Goal: Information Seeking & Learning: Learn about a topic

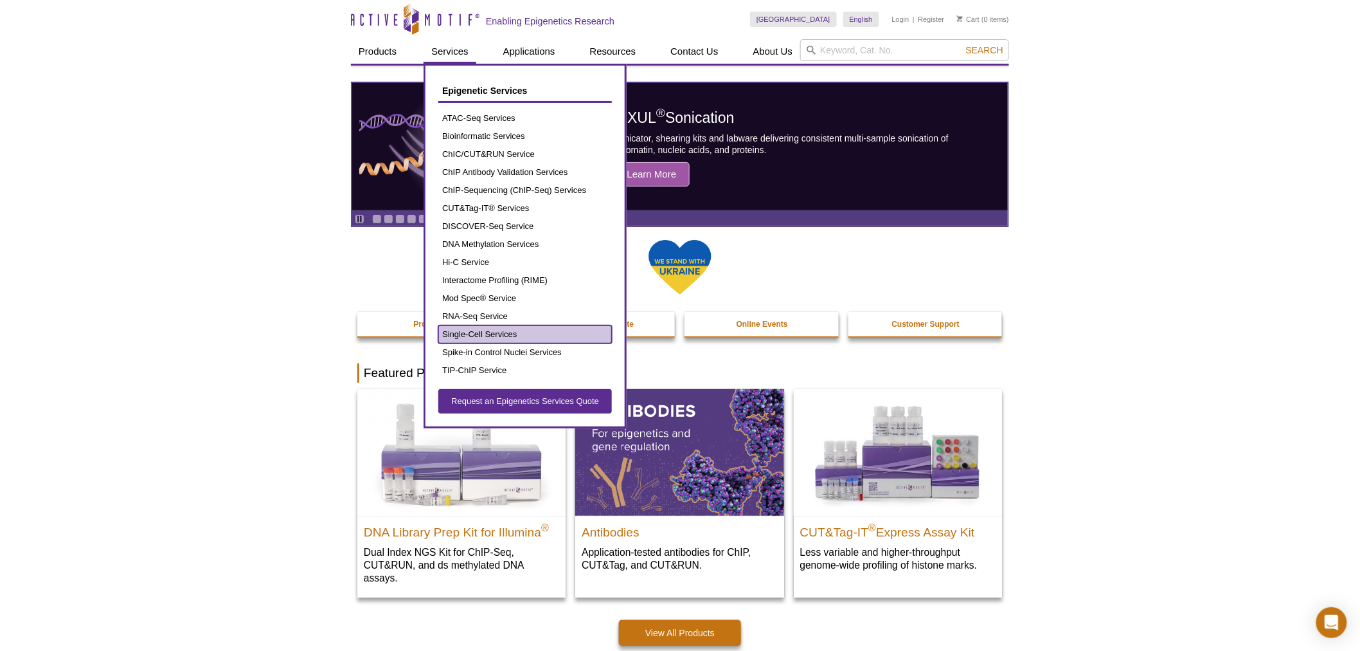
click at [513, 333] on link "Single-Cell Services" at bounding box center [525, 334] width 174 height 18
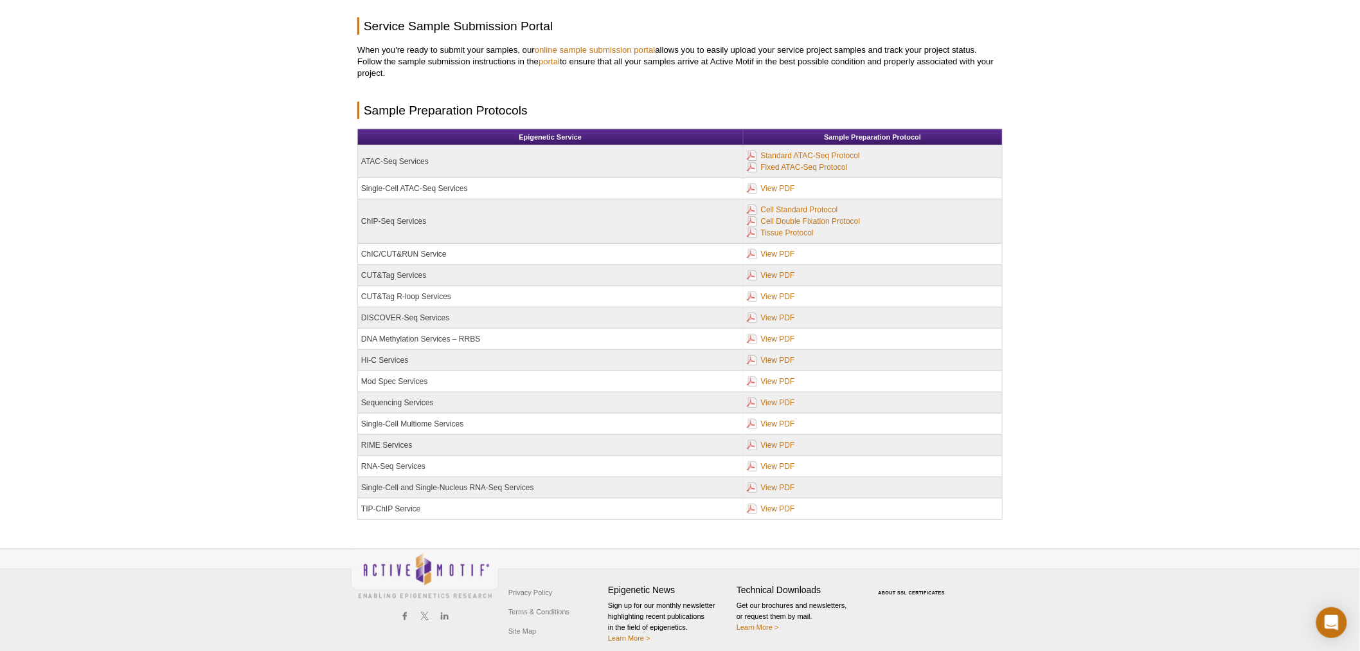
scroll to position [154, 0]
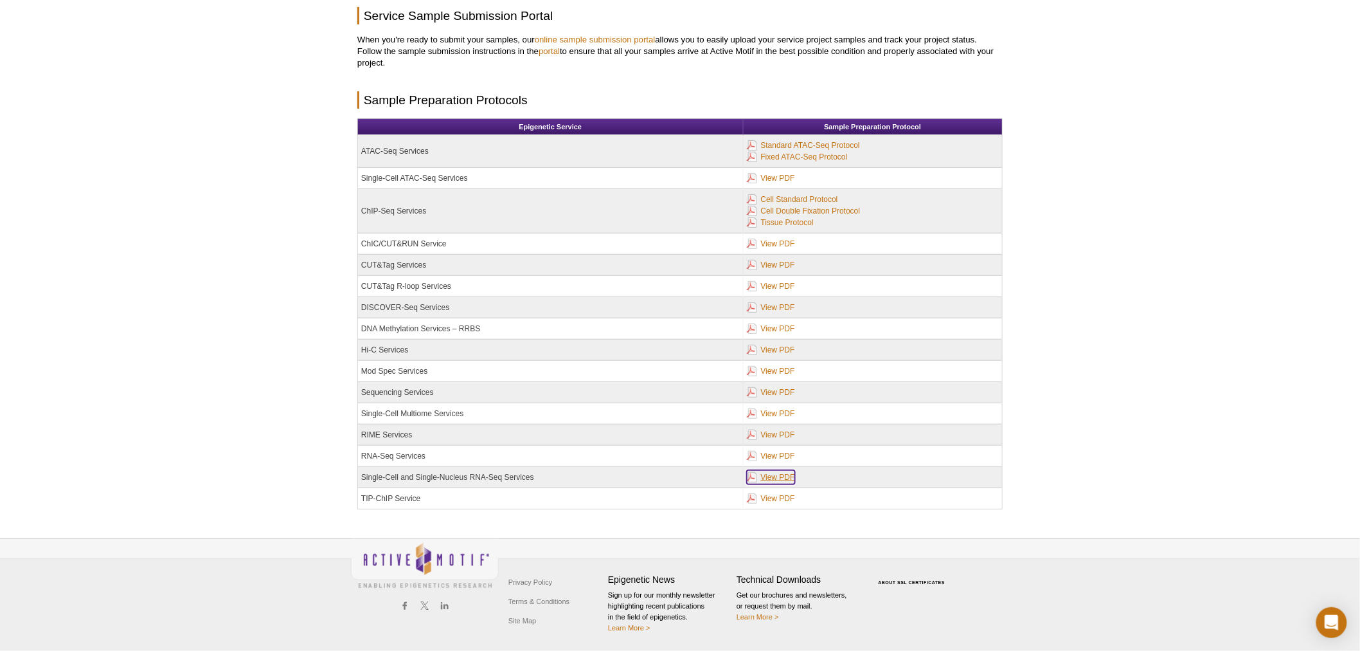
click at [782, 476] on link "View PDF" at bounding box center [771, 477] width 48 height 14
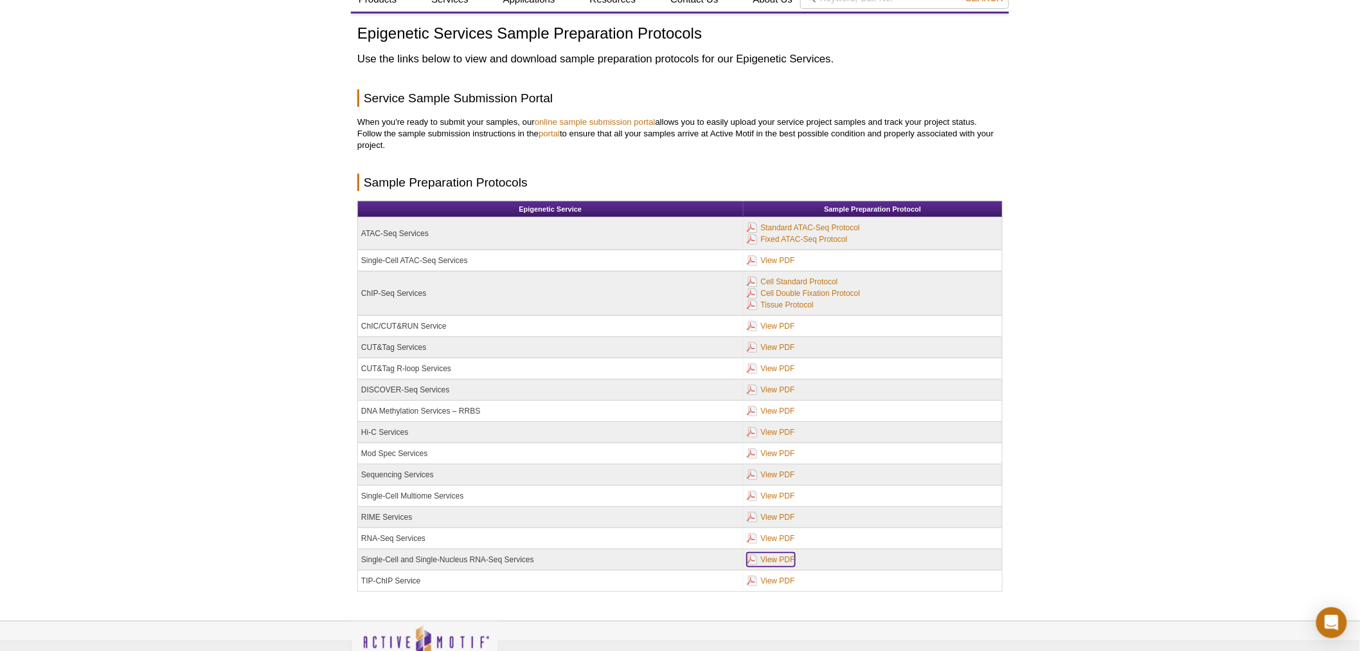
scroll to position [0, 0]
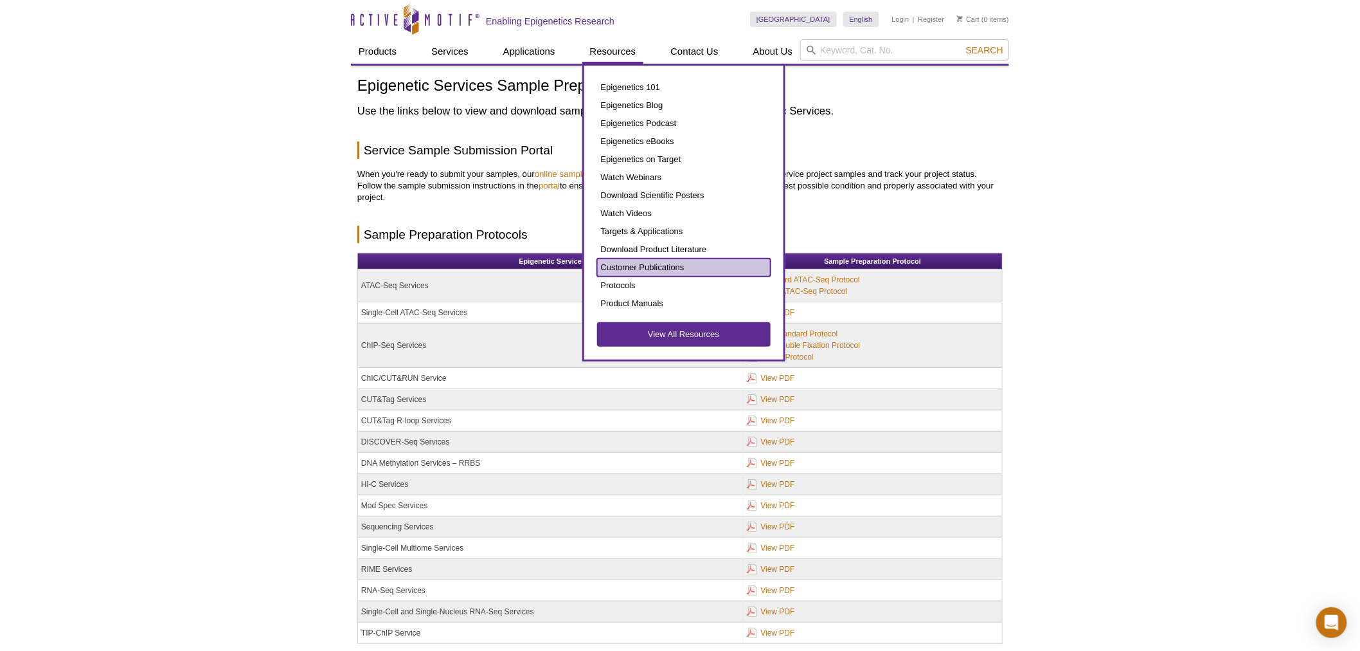
click at [678, 260] on link "Customer Publications" at bounding box center [684, 267] width 174 height 18
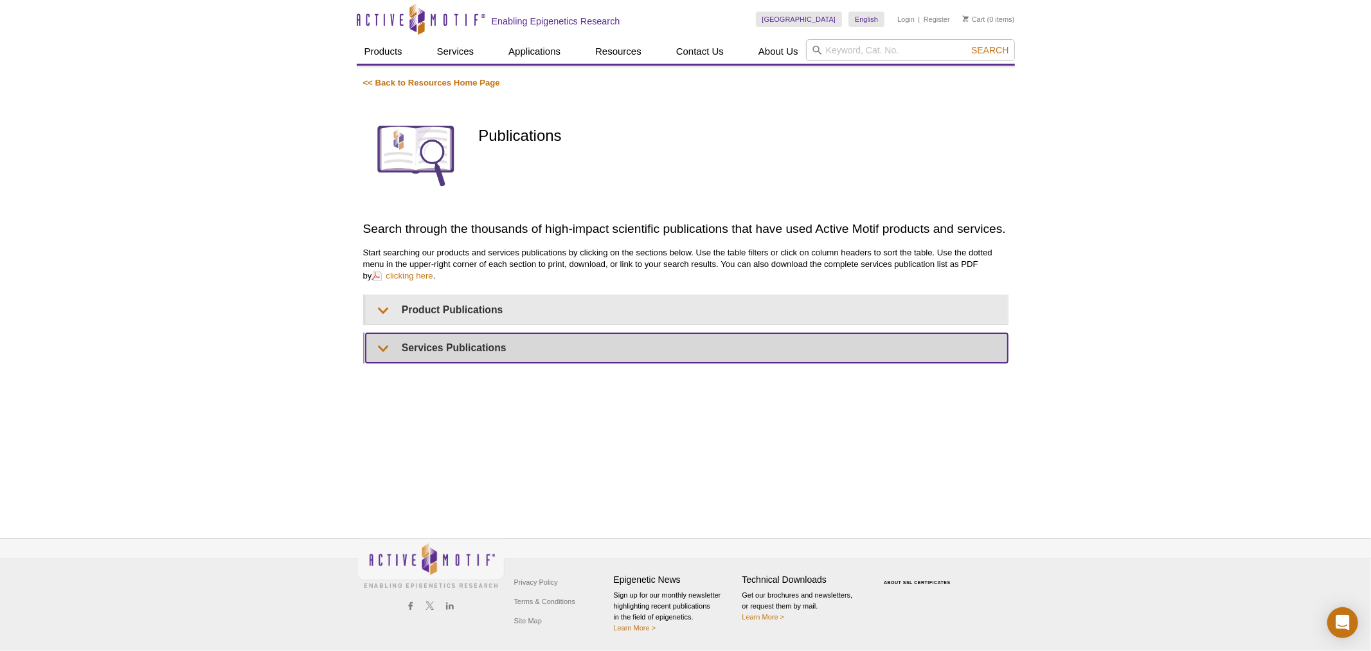
click at [494, 341] on summary "Services Publications" at bounding box center [687, 347] width 642 height 29
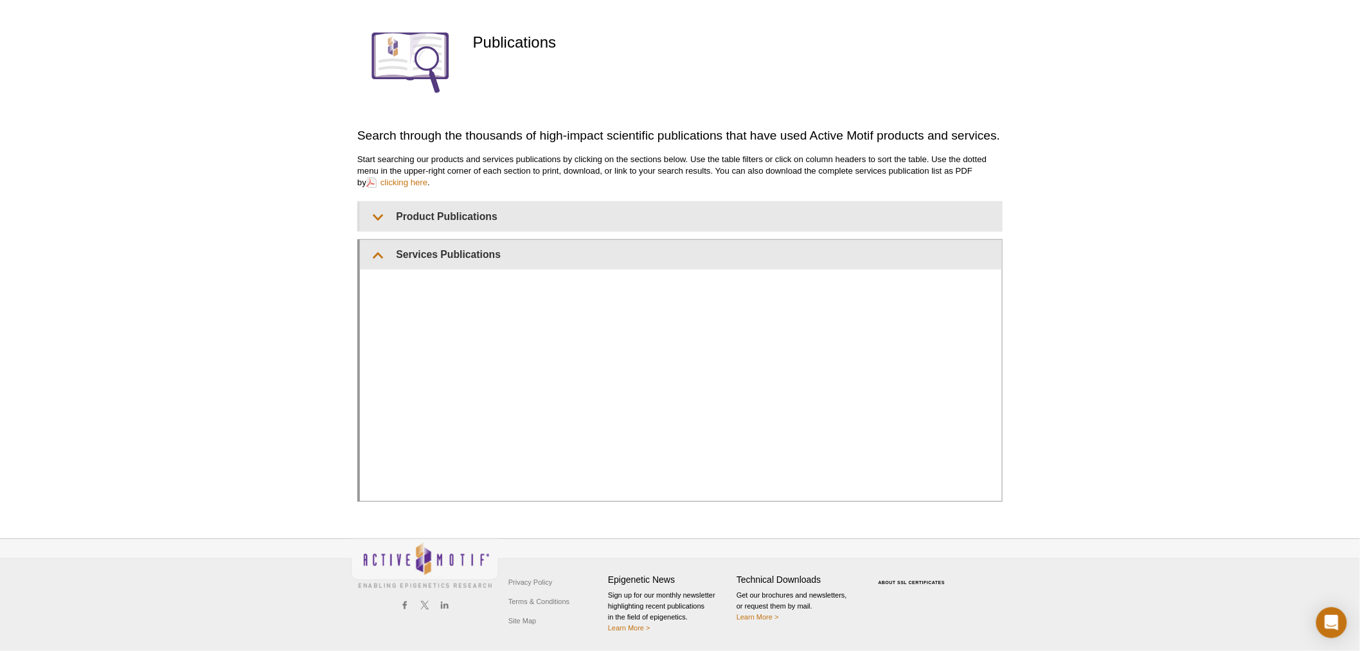
scroll to position [124, 0]
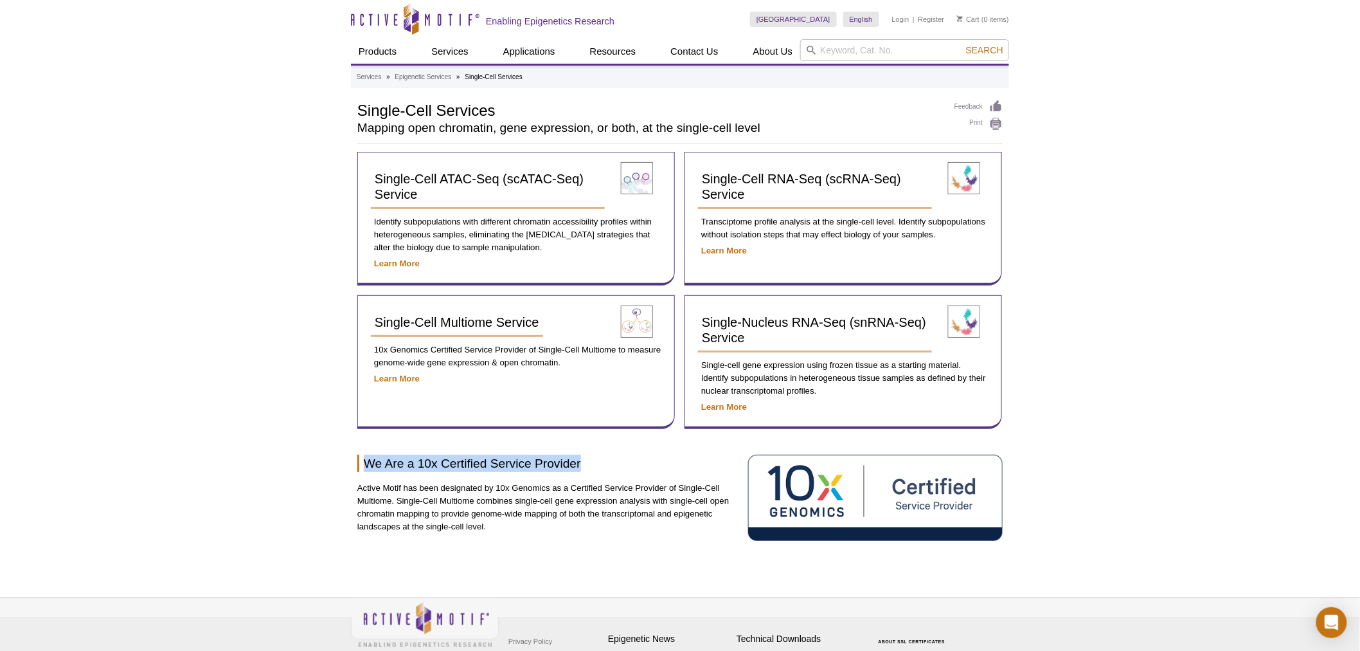
drag, startPoint x: 582, startPoint y: 456, endPoint x: 363, endPoint y: 460, distance: 219.2
click at [363, 460] on h2 "We Are a 10x Certified Service Provider" at bounding box center [547, 462] width 381 height 17
copy h2 "We Are a 10x Certified Service Provider"
drag, startPoint x: 805, startPoint y: 314, endPoint x: 1034, endPoint y: 271, distance: 232.1
click at [1034, 271] on div "Active Motif Logo Enabling Epigenetics Research 0 Search Skip to content Active…" at bounding box center [680, 355] width 1360 height 710
